Goal: Book appointment/travel/reservation

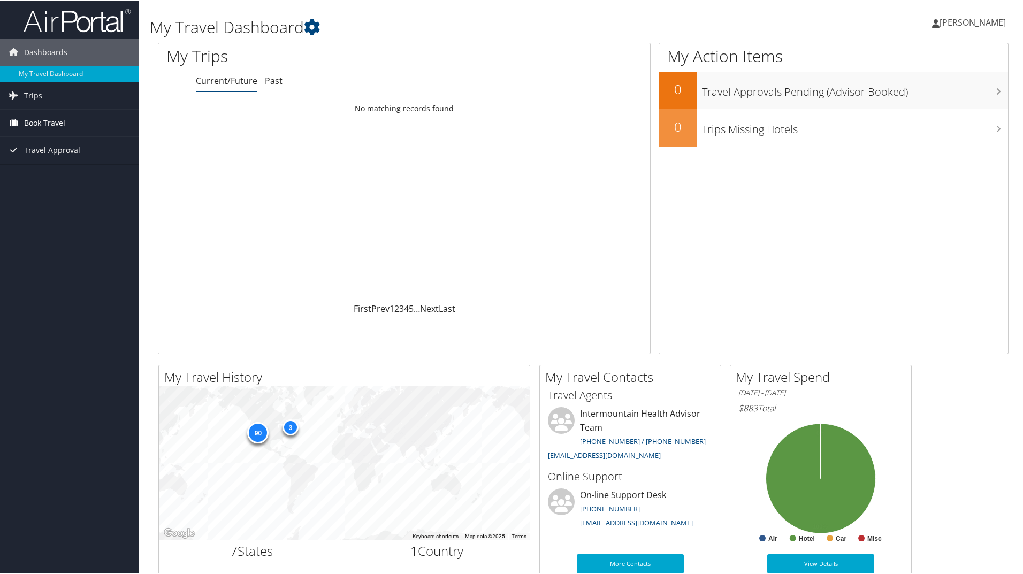
click at [64, 119] on span "Book Travel" at bounding box center [44, 122] width 41 height 27
click at [76, 172] on link "Book/Manage Online Trips" at bounding box center [69, 175] width 139 height 16
